Goal: Information Seeking & Learning: Learn about a topic

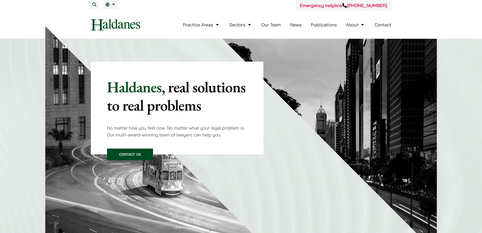
click at [280, 26] on link "Our Team" at bounding box center [271, 25] width 19 height 6
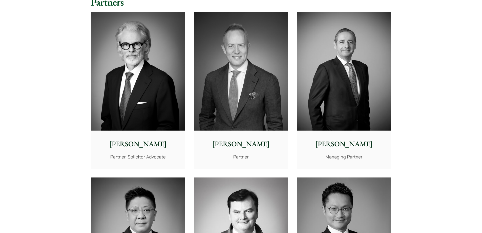
scroll to position [108, 0]
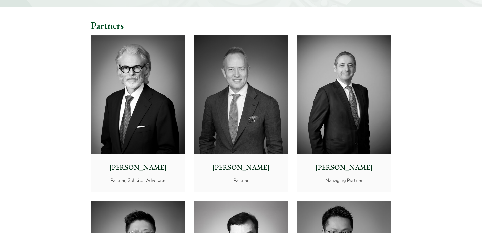
click at [121, 94] on img at bounding box center [138, 94] width 94 height 118
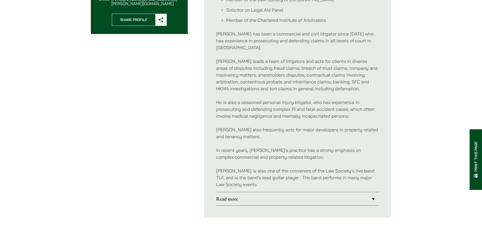
scroll to position [279, 0]
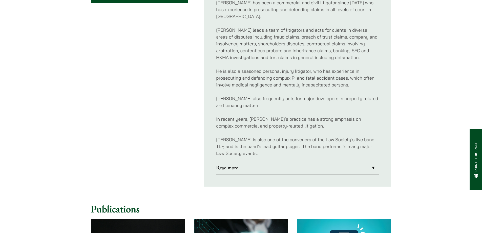
click at [294, 126] on div "Professional Memberships Member of the Law Society of Hong Kong Solicitor on Le…" at bounding box center [297, 53] width 163 height 213
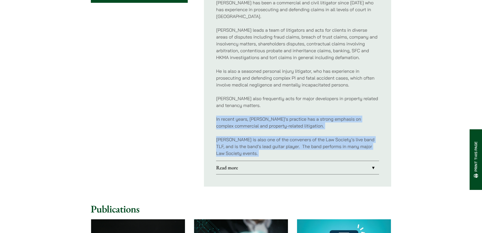
drag, startPoint x: 294, startPoint y: 126, endPoint x: 296, endPoint y: 113, distance: 12.8
click at [296, 113] on div "Professional Memberships Member of the Law Society of Hong Kong Solicitor on Le…" at bounding box center [297, 53] width 163 height 213
click at [296, 115] on p "In recent years, Paul’s practice has a strong emphasis on complex commercial an…" at bounding box center [297, 122] width 163 height 14
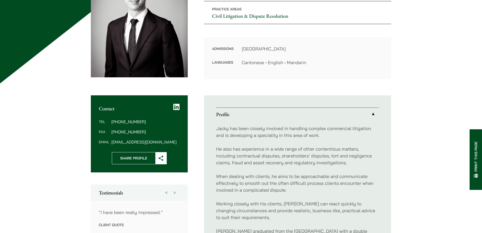
scroll to position [127, 0]
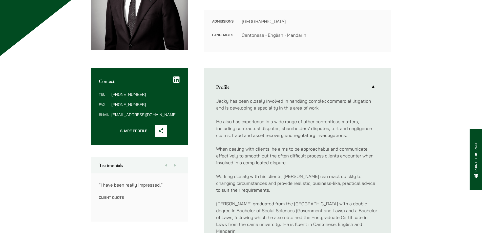
click at [292, 117] on div "Jacky has been closely involved in handling complex commercial litigation and i…" at bounding box center [297, 203] width 163 height 220
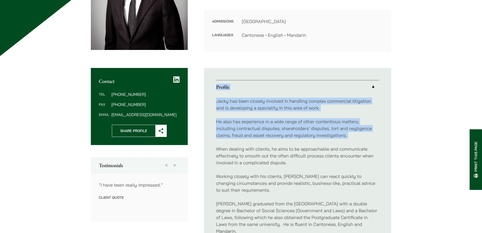
drag, startPoint x: 292, startPoint y: 117, endPoint x: 298, endPoint y: 79, distance: 38.5
click at [298, 79] on ul "Profile Jacky has been closely involved in handling complex commercial litigati…" at bounding box center [297, 203] width 187 height 271
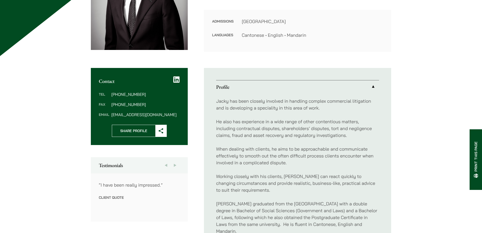
click at [298, 79] on ul "Profile Jacky has been closely involved in handling complex commercial litigati…" at bounding box center [297, 203] width 187 height 271
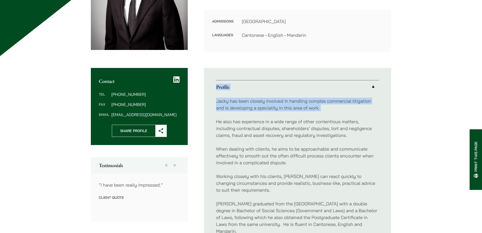
drag, startPoint x: 298, startPoint y: 79, endPoint x: 292, endPoint y: 111, distance: 32.0
click at [292, 111] on ul "Profile Jacky has been closely involved in handling complex commercial litigati…" at bounding box center [297, 203] width 187 height 271
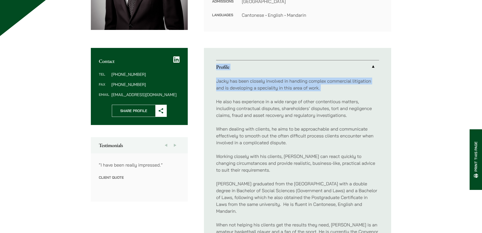
scroll to position [177, 0]
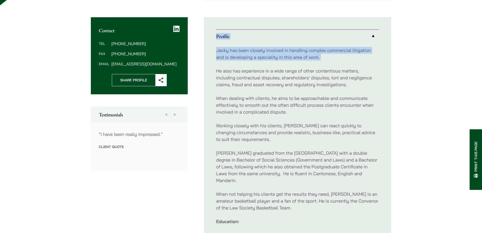
click at [175, 115] on button "Next" at bounding box center [175, 114] width 9 height 16
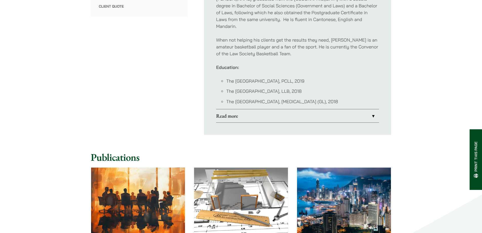
scroll to position [380, 0]
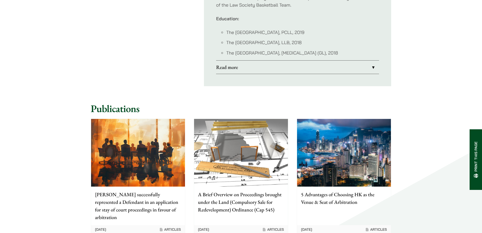
click at [323, 65] on link "Read more" at bounding box center [297, 67] width 163 height 13
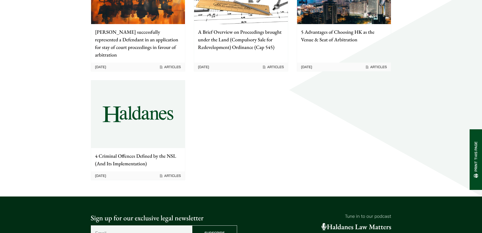
scroll to position [506, 0]
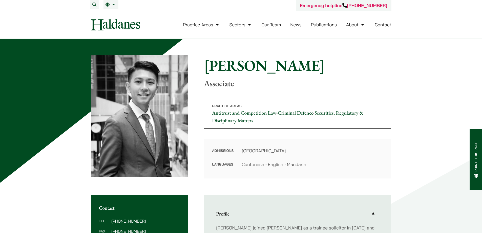
scroll to position [127, 0]
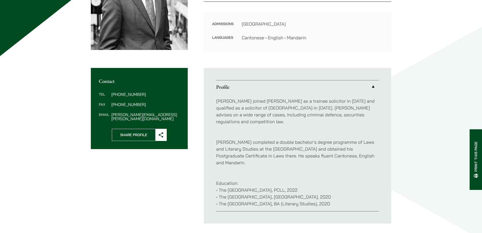
click at [326, 105] on p "Brian joined Haldanes as a trainee solicitor in 2022 and qualified as a solicit…" at bounding box center [297, 110] width 163 height 27
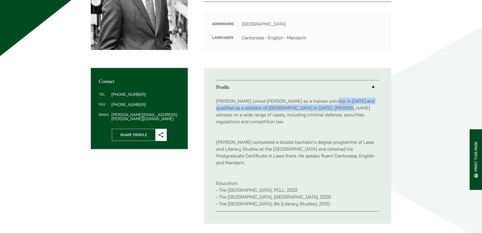
drag, startPoint x: 326, startPoint y: 105, endPoint x: 329, endPoint y: 99, distance: 6.2
click at [329, 99] on p "Brian joined Haldanes as a trainee solicitor in 2022 and qualified as a solicit…" at bounding box center [297, 110] width 163 height 27
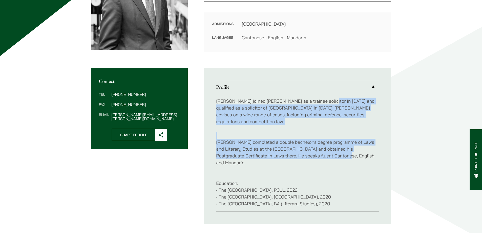
drag, startPoint x: 329, startPoint y: 99, endPoint x: 315, endPoint y: 148, distance: 50.5
click at [315, 148] on div "Brian joined Haldanes as a trainee solicitor in 2022 and qualified as a solicit…" at bounding box center [297, 152] width 163 height 118
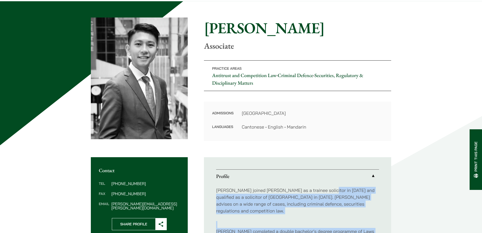
scroll to position [0, 0]
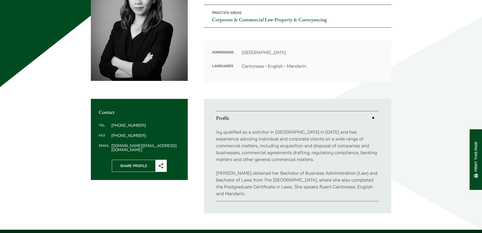
scroll to position [127, 0]
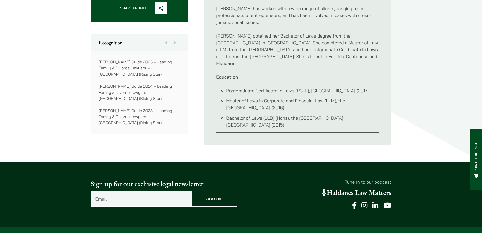
scroll to position [203, 0]
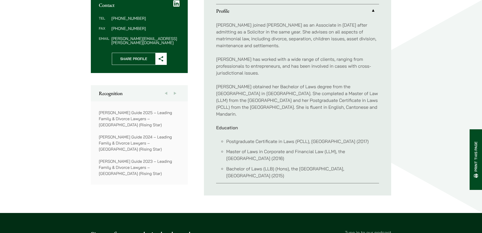
click at [179, 89] on button "Next" at bounding box center [175, 93] width 9 height 16
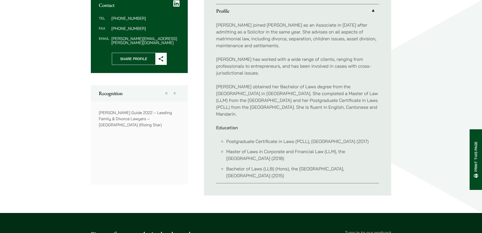
click at [179, 89] on button "Next" at bounding box center [175, 93] width 9 height 16
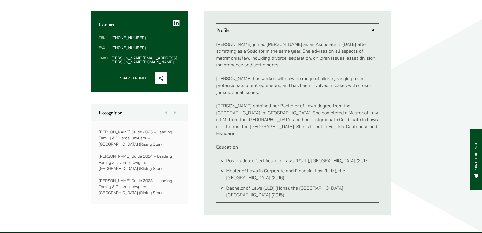
scroll to position [177, 0]
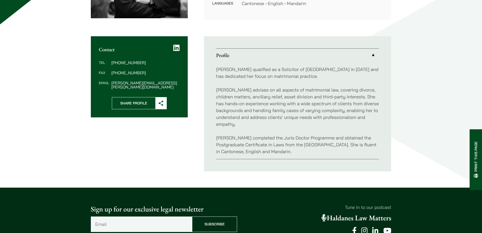
scroll to position [177, 0]
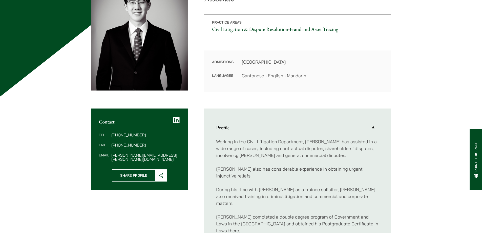
scroll to position [127, 0]
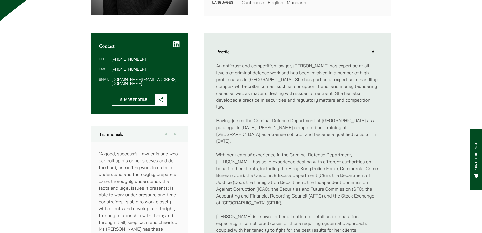
scroll to position [203, 0]
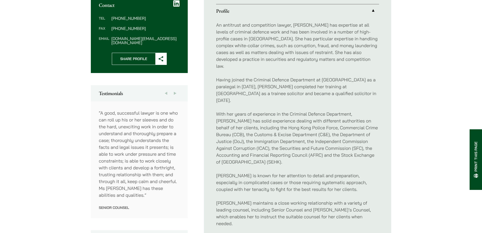
click at [177, 86] on button "Next" at bounding box center [175, 93] width 9 height 16
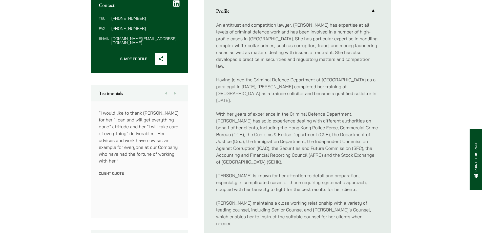
click at [177, 86] on button "Next" at bounding box center [175, 93] width 9 height 16
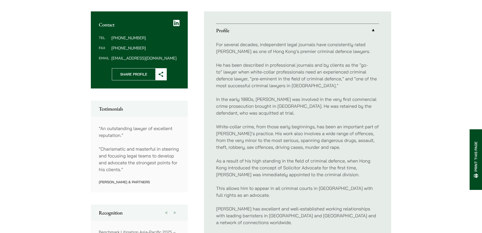
scroll to position [228, 0]
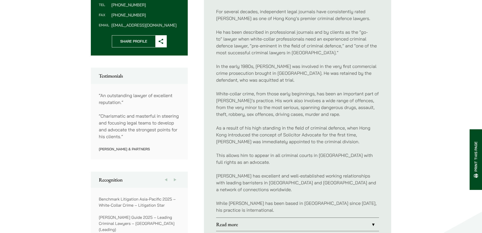
click at [170, 73] on h2 "Testimonials" at bounding box center [139, 76] width 81 height 6
drag, startPoint x: 170, startPoint y: 67, endPoint x: 161, endPoint y: 146, distance: 79.5
click at [161, 146] on div "Testimonials “An outstanding lawyer of excellent reputation.” “Charismatic and …" at bounding box center [139, 114] width 97 height 92
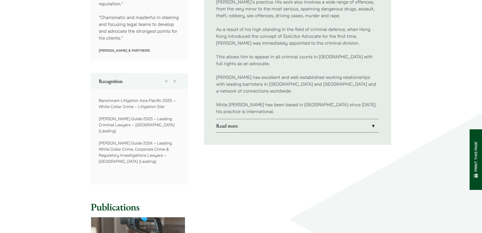
scroll to position [380, 0]
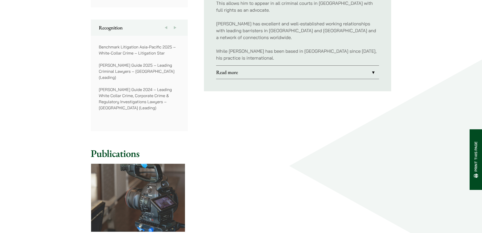
click at [178, 24] on button "Next" at bounding box center [175, 27] width 9 height 16
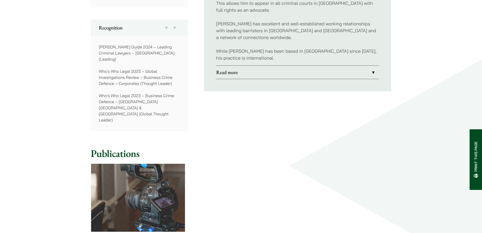
click at [178, 24] on button "Next" at bounding box center [175, 27] width 9 height 16
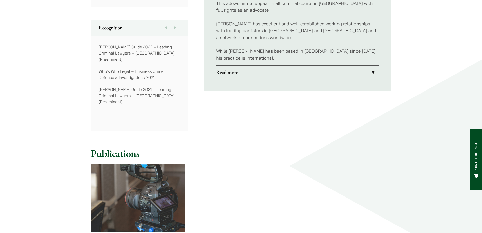
click at [178, 24] on button "Next" at bounding box center [175, 27] width 9 height 16
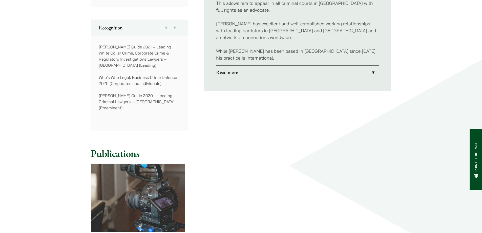
click at [178, 24] on button "Next" at bounding box center [175, 27] width 9 height 16
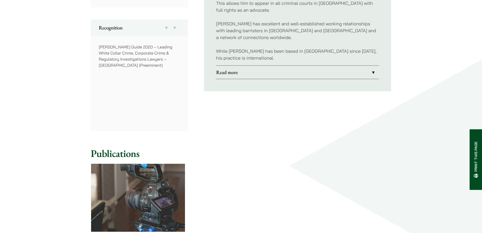
click at [178, 24] on button "Next" at bounding box center [175, 27] width 9 height 16
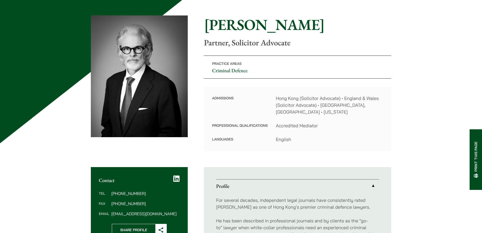
scroll to position [0, 0]
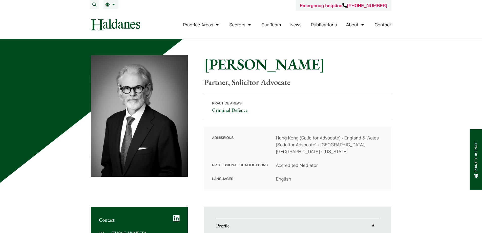
click at [213, 69] on h1 "Jonathan Midgley" at bounding box center [297, 64] width 187 height 18
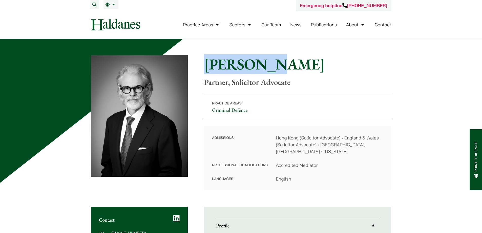
click at [213, 69] on h1 "Jonathan Midgley" at bounding box center [297, 64] width 187 height 18
